Goal: Contribute content

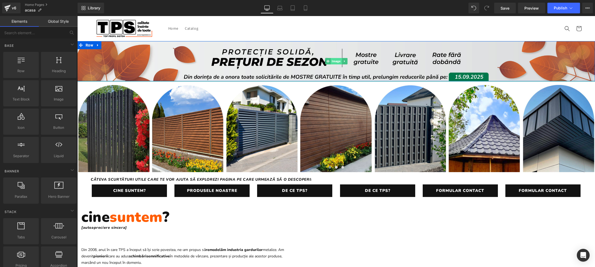
drag, startPoint x: 338, startPoint y: 62, endPoint x: 296, endPoint y: 64, distance: 41.5
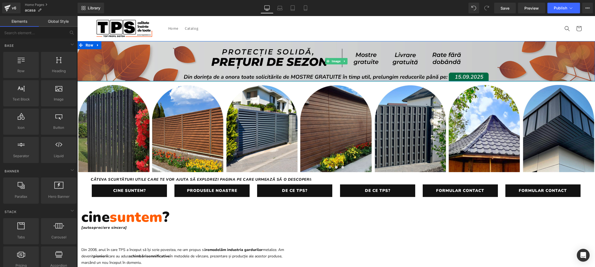
click at [338, 62] on span "Image" at bounding box center [336, 61] width 11 height 6
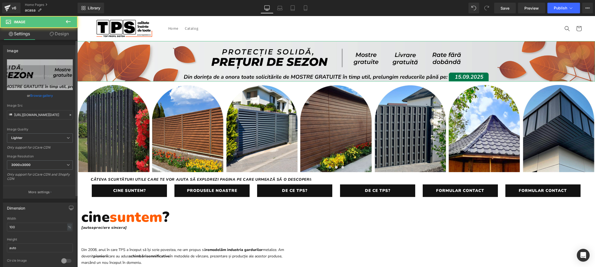
click at [36, 96] on link "Browse gallery" at bounding box center [41, 95] width 23 height 9
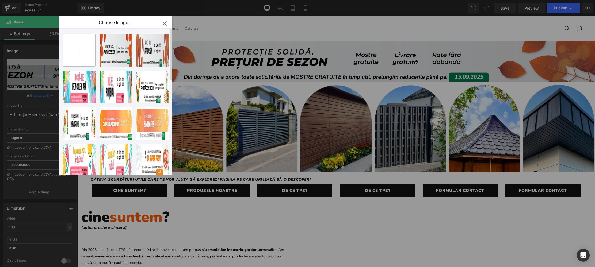
click at [77, 55] on input "file" at bounding box center [79, 50] width 32 height 32
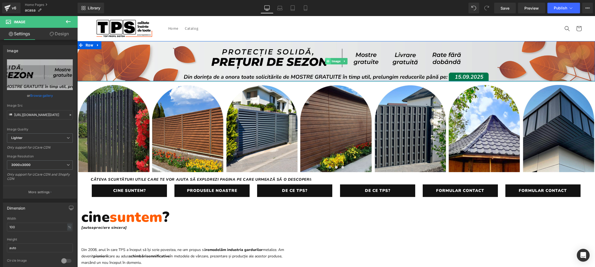
drag, startPoint x: 337, startPoint y: 61, endPoint x: 330, endPoint y: 62, distance: 6.7
click at [336, 61] on span "Image" at bounding box center [336, 61] width 11 height 6
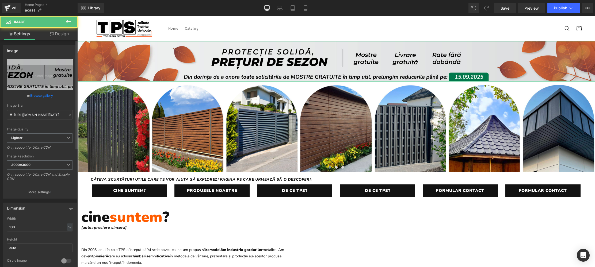
click at [46, 97] on link "Browse gallery" at bounding box center [41, 95] width 23 height 9
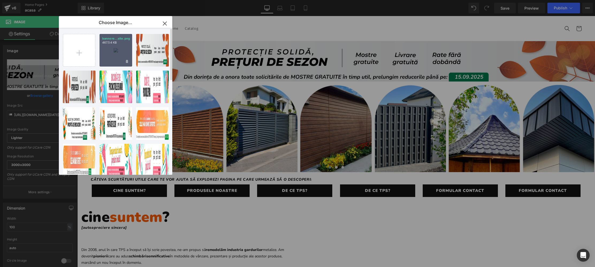
click at [112, 55] on div "bannere...site.png 467.54 KB" at bounding box center [116, 50] width 33 height 33
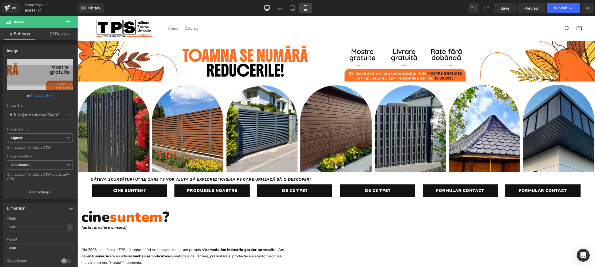
click at [305, 6] on icon at bounding box center [305, 7] width 5 height 5
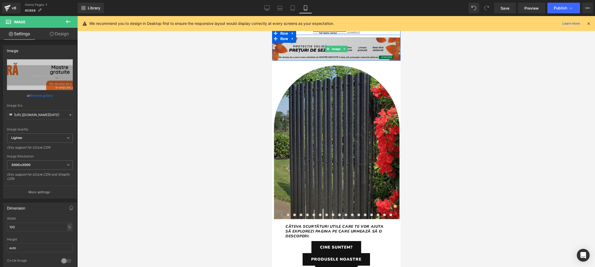
click at [338, 49] on span "Image" at bounding box center [336, 49] width 11 height 6
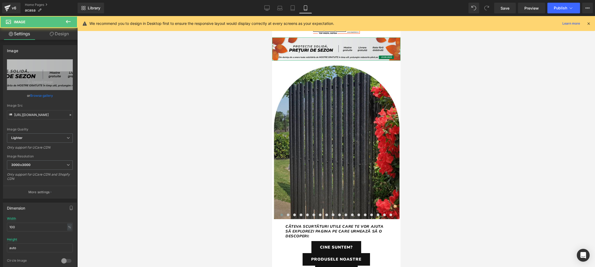
drag, startPoint x: 37, startPoint y: 95, endPoint x: 42, endPoint y: 93, distance: 5.4
click at [37, 95] on link "Browse gallery" at bounding box center [41, 95] width 23 height 9
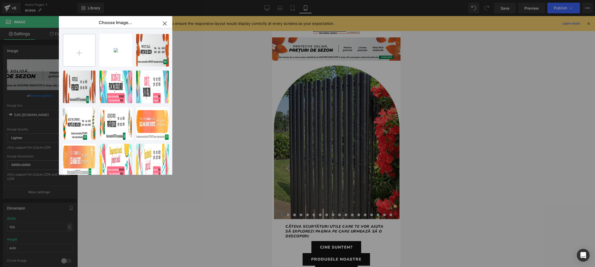
click at [80, 53] on input "file" at bounding box center [79, 50] width 32 height 32
type input "C:\fakepath\bannere septembrie mobile-20.png"
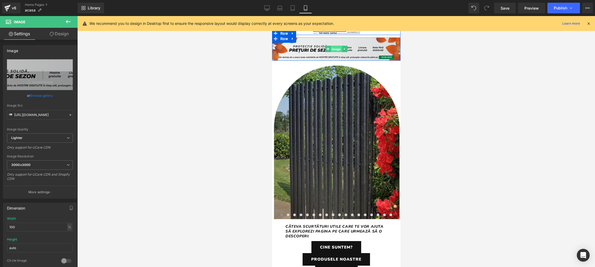
click at [336, 50] on span "Image" at bounding box center [336, 49] width 11 height 6
click at [41, 96] on link "Browse gallery" at bounding box center [41, 95] width 23 height 9
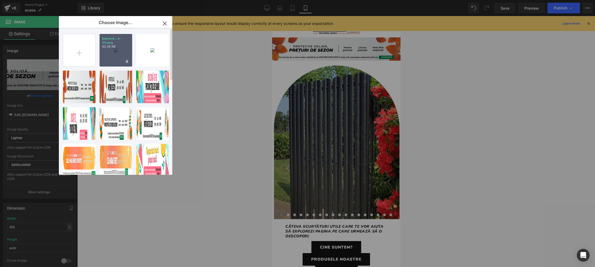
click at [117, 46] on p "62.38 KB" at bounding box center [115, 47] width 27 height 4
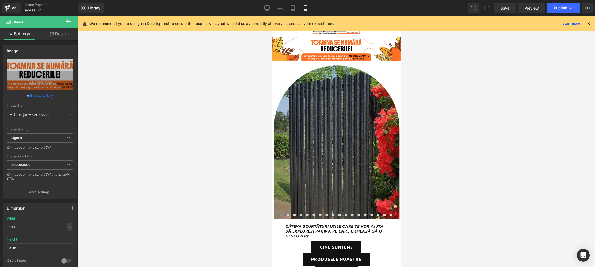
drag, startPoint x: 507, startPoint y: 9, endPoint x: 519, endPoint y: 53, distance: 45.5
click at [507, 10] on span "Save" at bounding box center [505, 8] width 9 height 6
click at [563, 9] on span "Publish" at bounding box center [560, 8] width 13 height 4
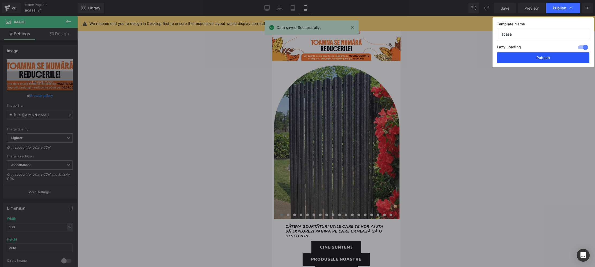
click at [544, 59] on button "Publish" at bounding box center [543, 57] width 93 height 11
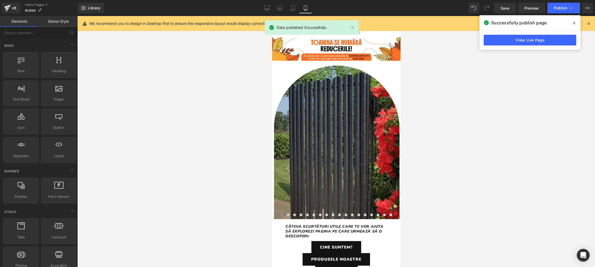
click at [519, 130] on div at bounding box center [336, 141] width 518 height 251
click at [37, 4] on link "Home Pages" at bounding box center [51, 5] width 53 height 4
